Goal: Transaction & Acquisition: Book appointment/travel/reservation

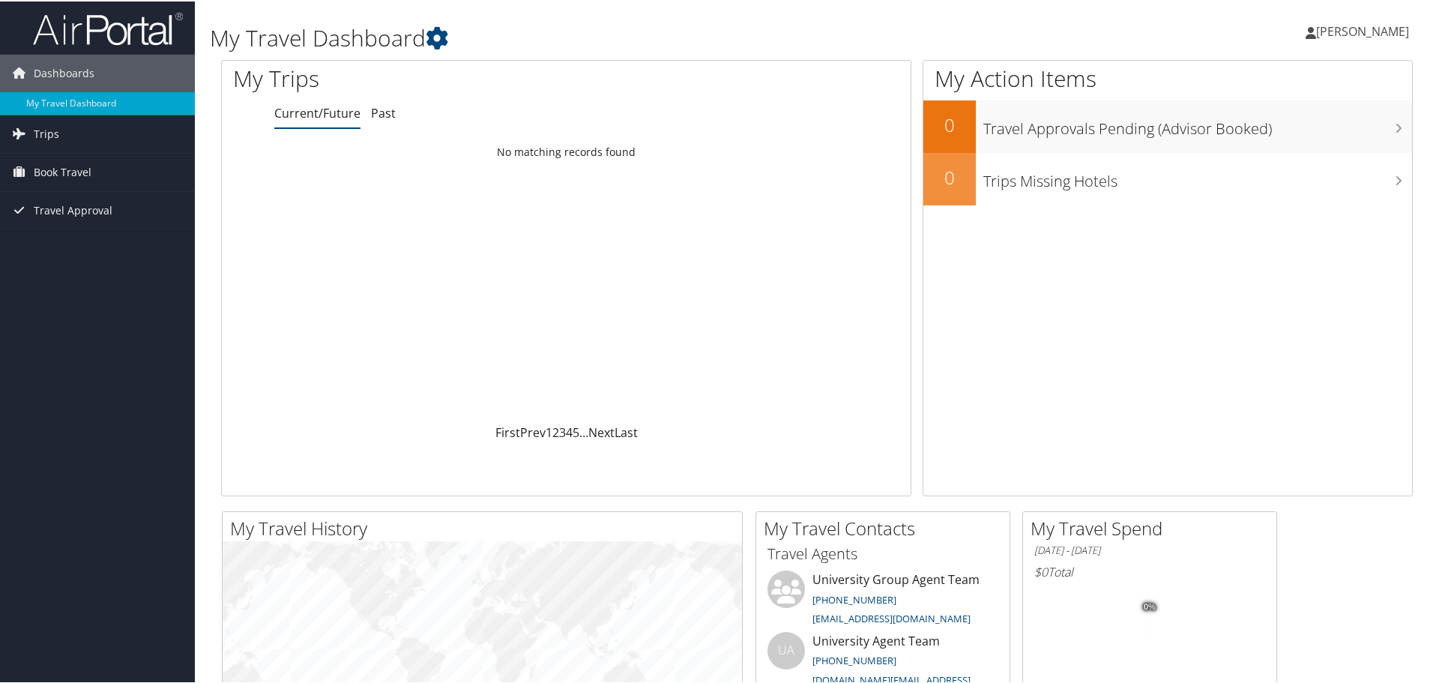
click at [1360, 37] on span "[PERSON_NAME]" at bounding box center [1362, 30] width 93 height 16
click at [70, 74] on span "Dashboards" at bounding box center [64, 71] width 61 height 37
click at [71, 100] on link "Trips" at bounding box center [97, 109] width 195 height 37
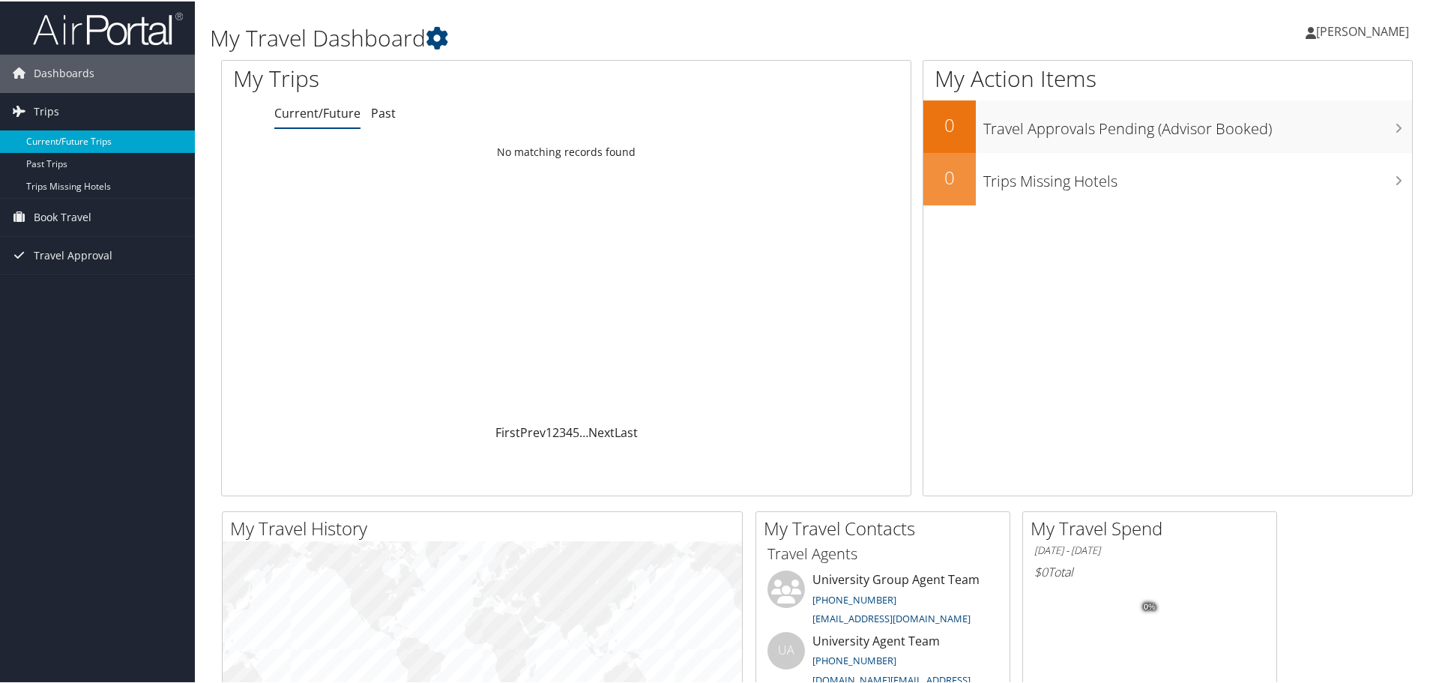
click at [82, 139] on link "Current/Future Trips" at bounding box center [97, 140] width 195 height 22
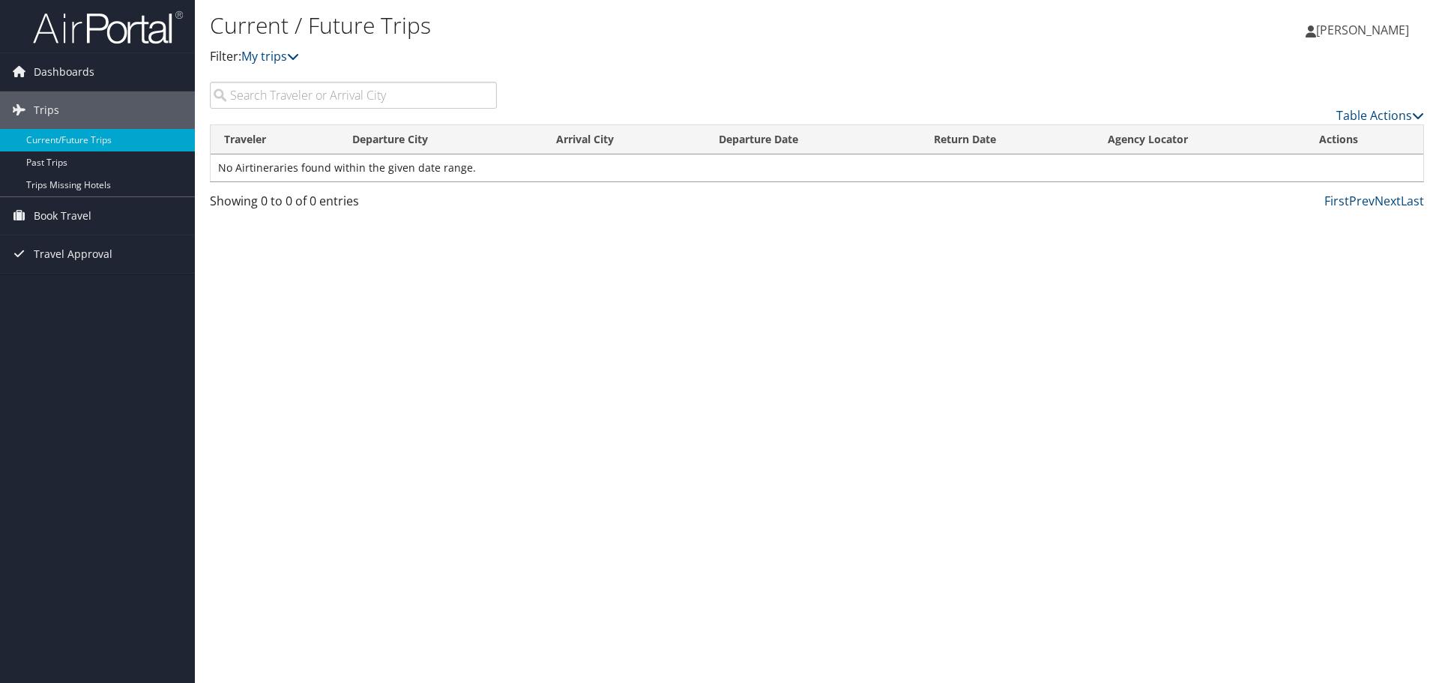
click at [129, 34] on img at bounding box center [108, 27] width 150 height 35
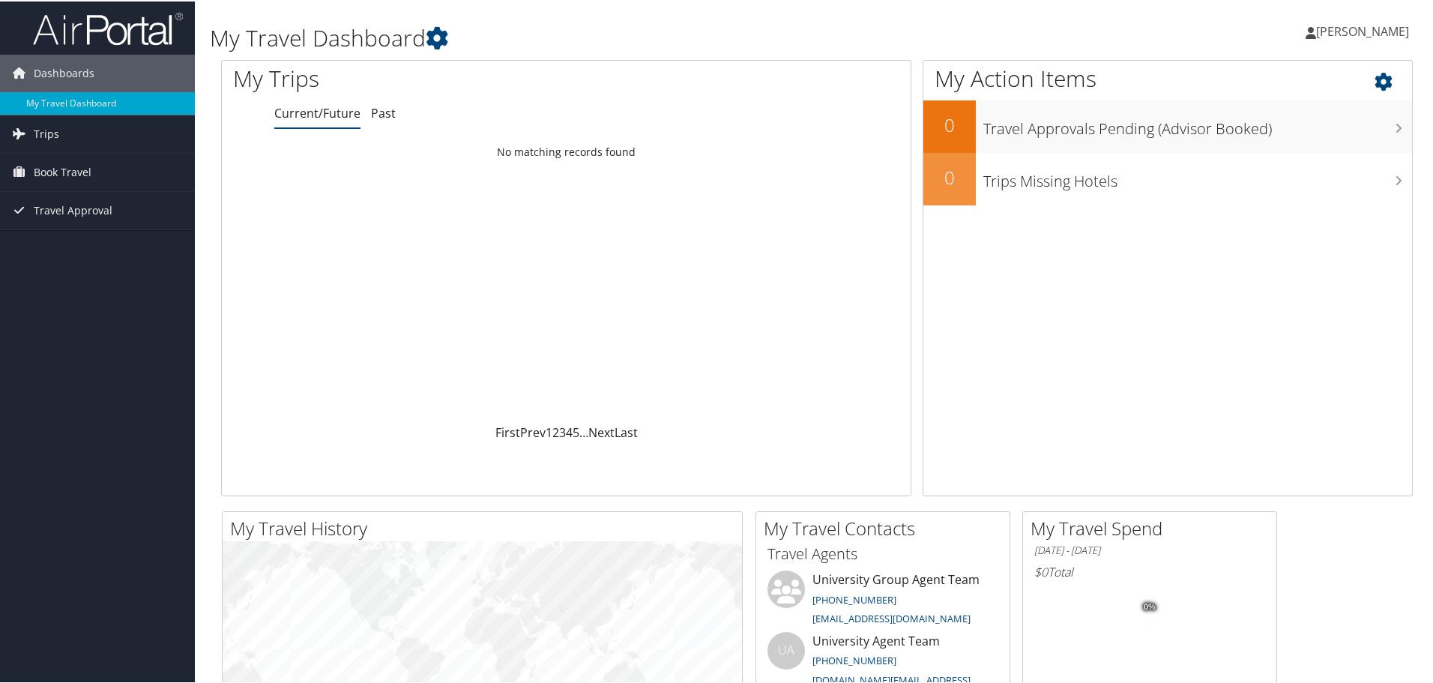
click at [1380, 86] on icon at bounding box center [1397, 76] width 44 height 25
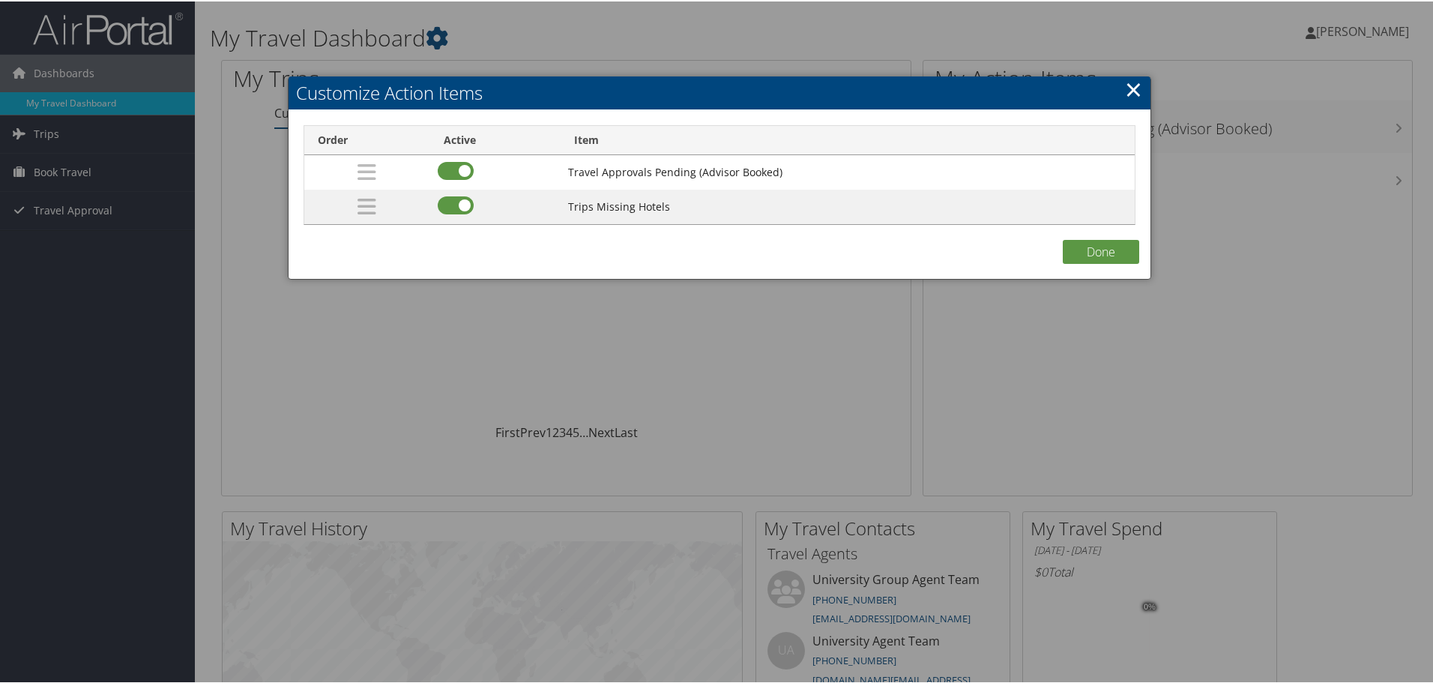
click at [1127, 91] on link "×" at bounding box center [1133, 88] width 17 height 30
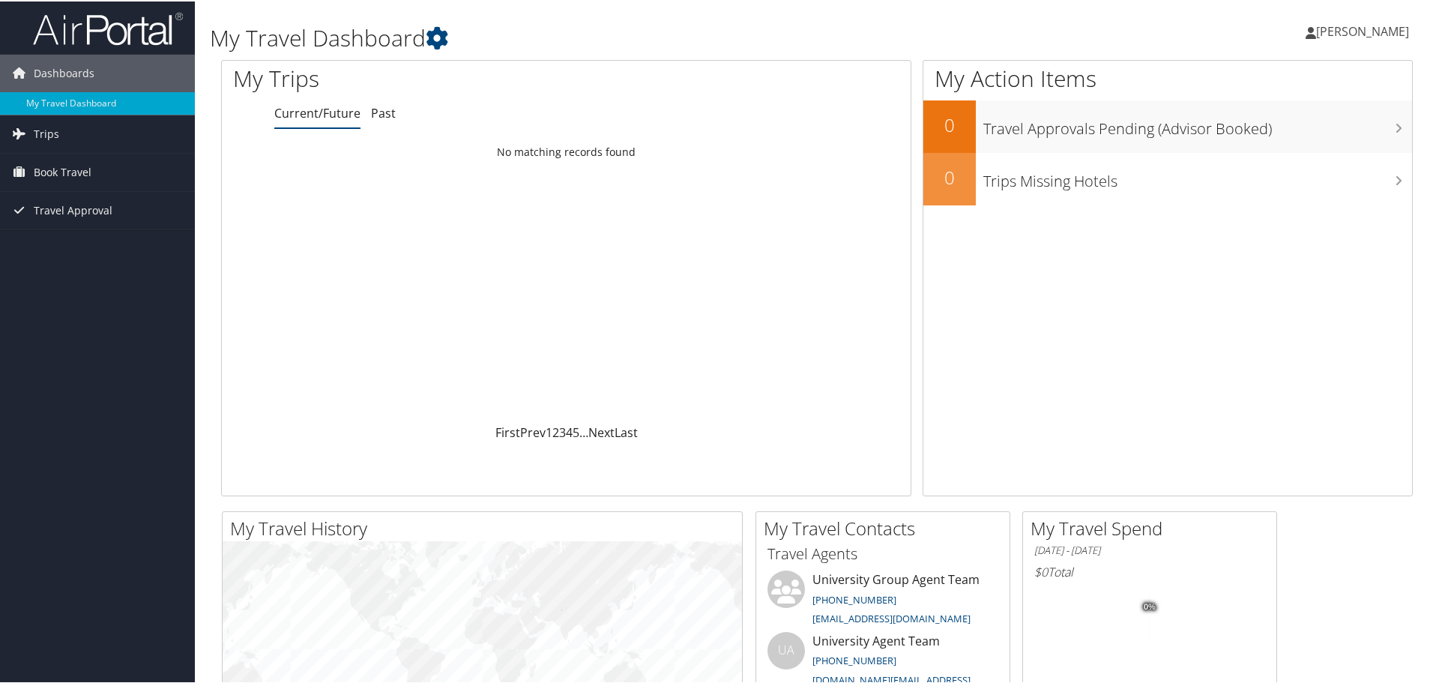
click at [1364, 41] on link "[PERSON_NAME]" at bounding box center [1365, 29] width 118 height 45
click at [1313, 127] on link "View Travel Profile" at bounding box center [1322, 133] width 167 height 25
click at [68, 166] on span "Book Travel" at bounding box center [63, 170] width 58 height 37
click at [64, 249] on link "Book/Manage Online Trips" at bounding box center [97, 246] width 195 height 22
click at [1380, 31] on span "[PERSON_NAME]" at bounding box center [1362, 30] width 93 height 16
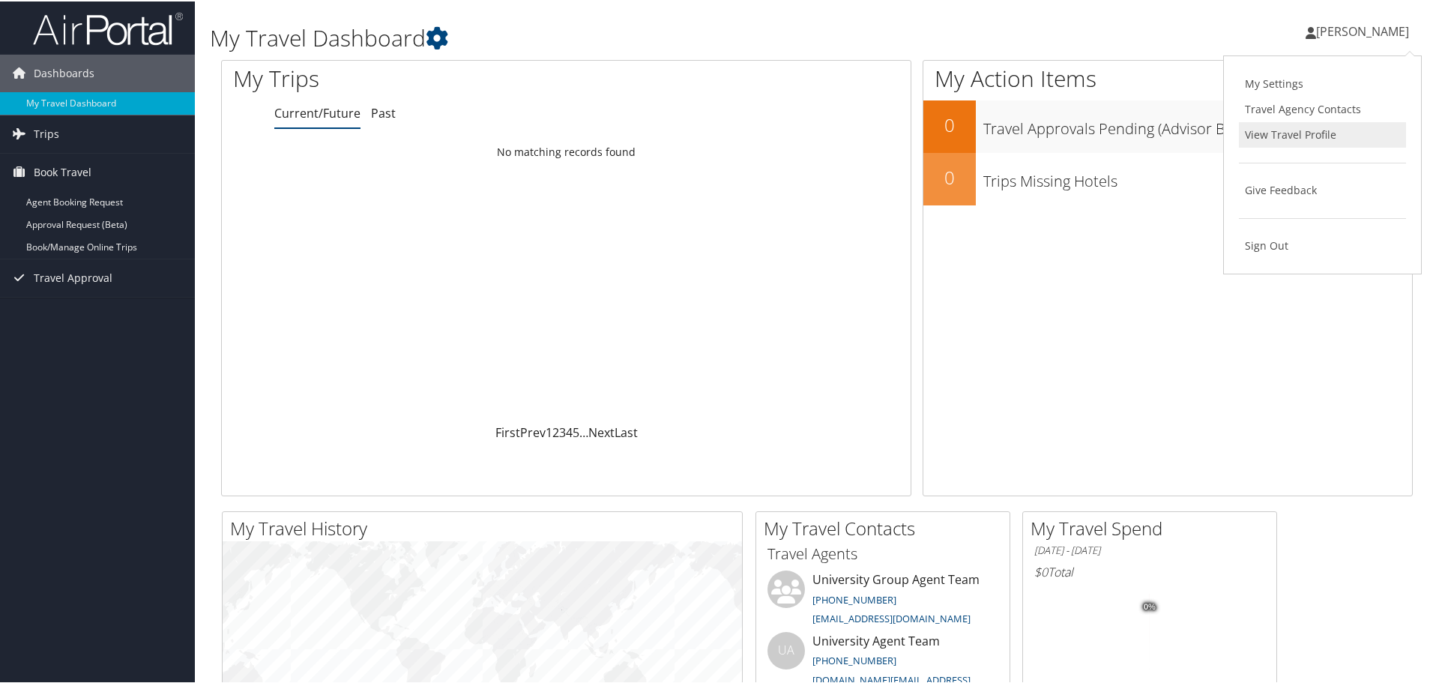
click at [1292, 139] on link "View Travel Profile" at bounding box center [1322, 133] width 167 height 25
